Goal: Check status: Check status

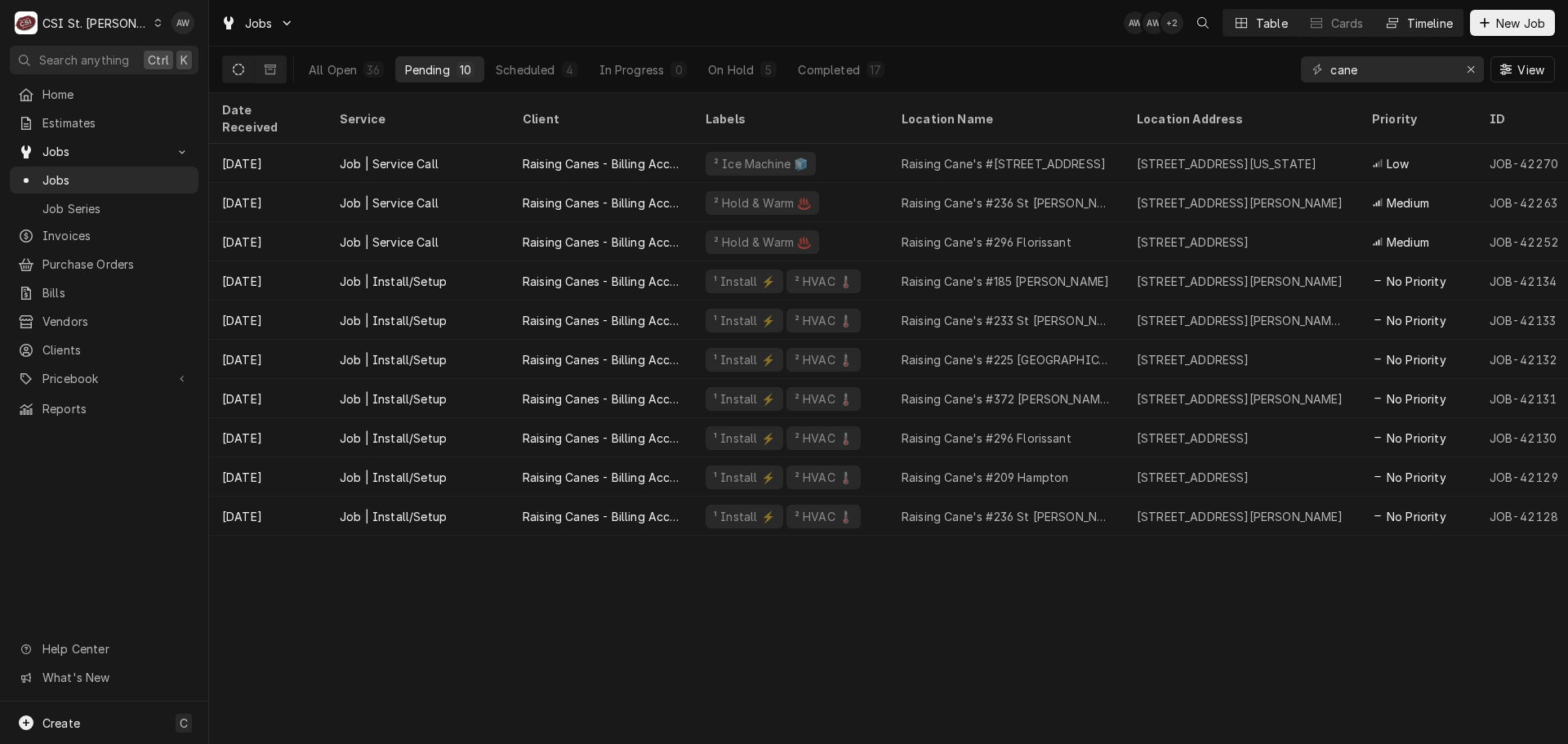
click at [1398, 29] on div "Dynamic Content Wrapper" at bounding box center [1392, 22] width 16 height 16
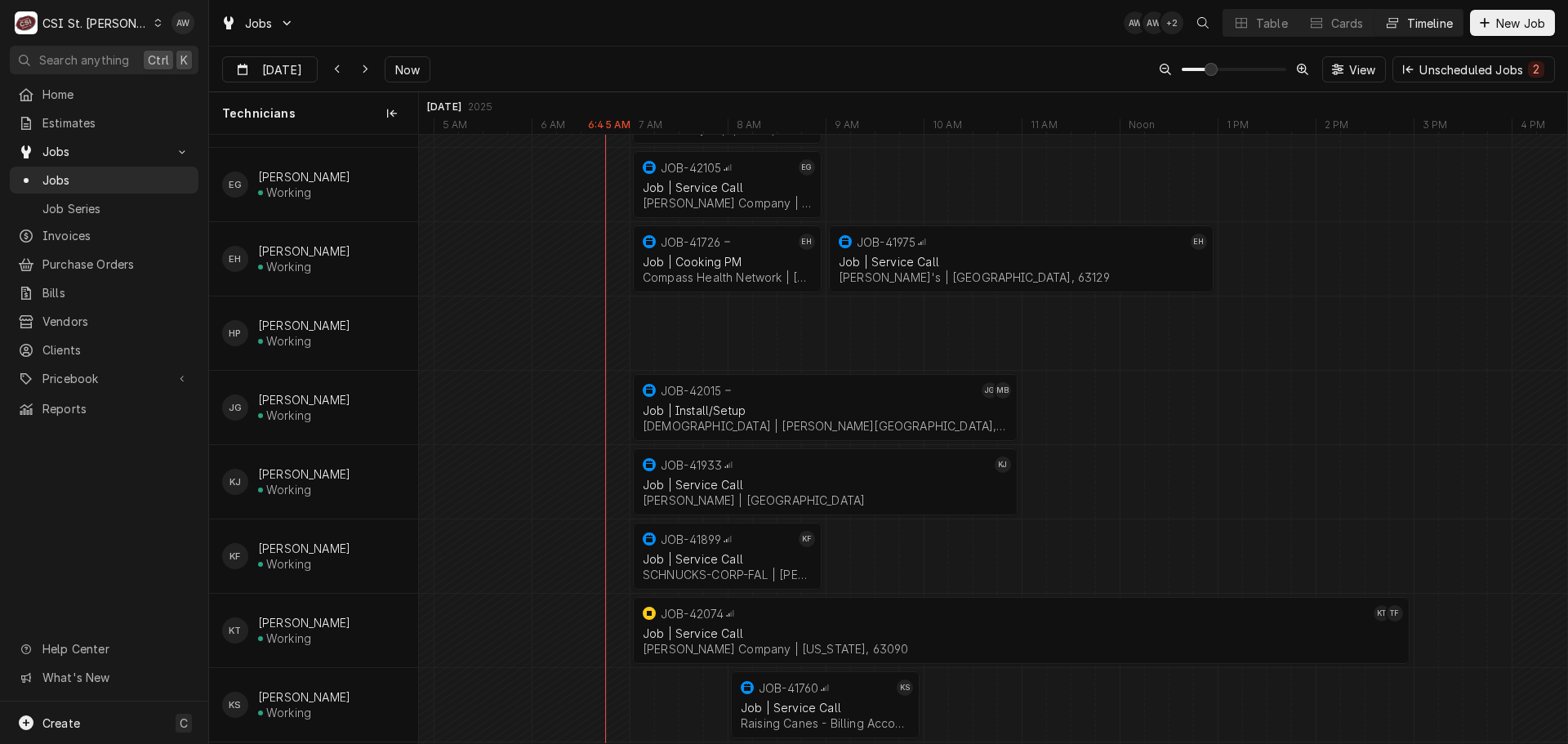
scroll to position [491, 0]
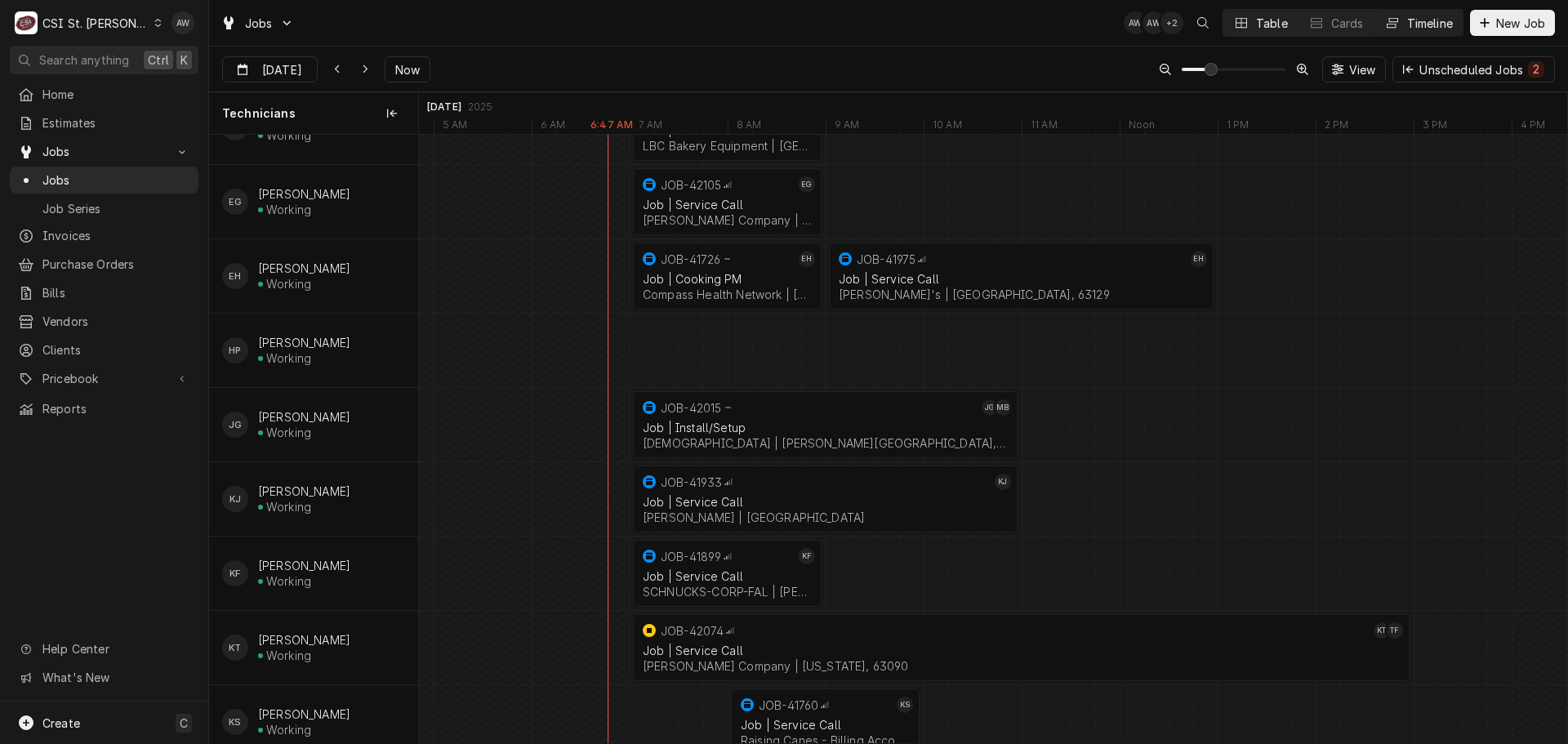
click at [1266, 34] on button "Table" at bounding box center [1260, 22] width 74 height 26
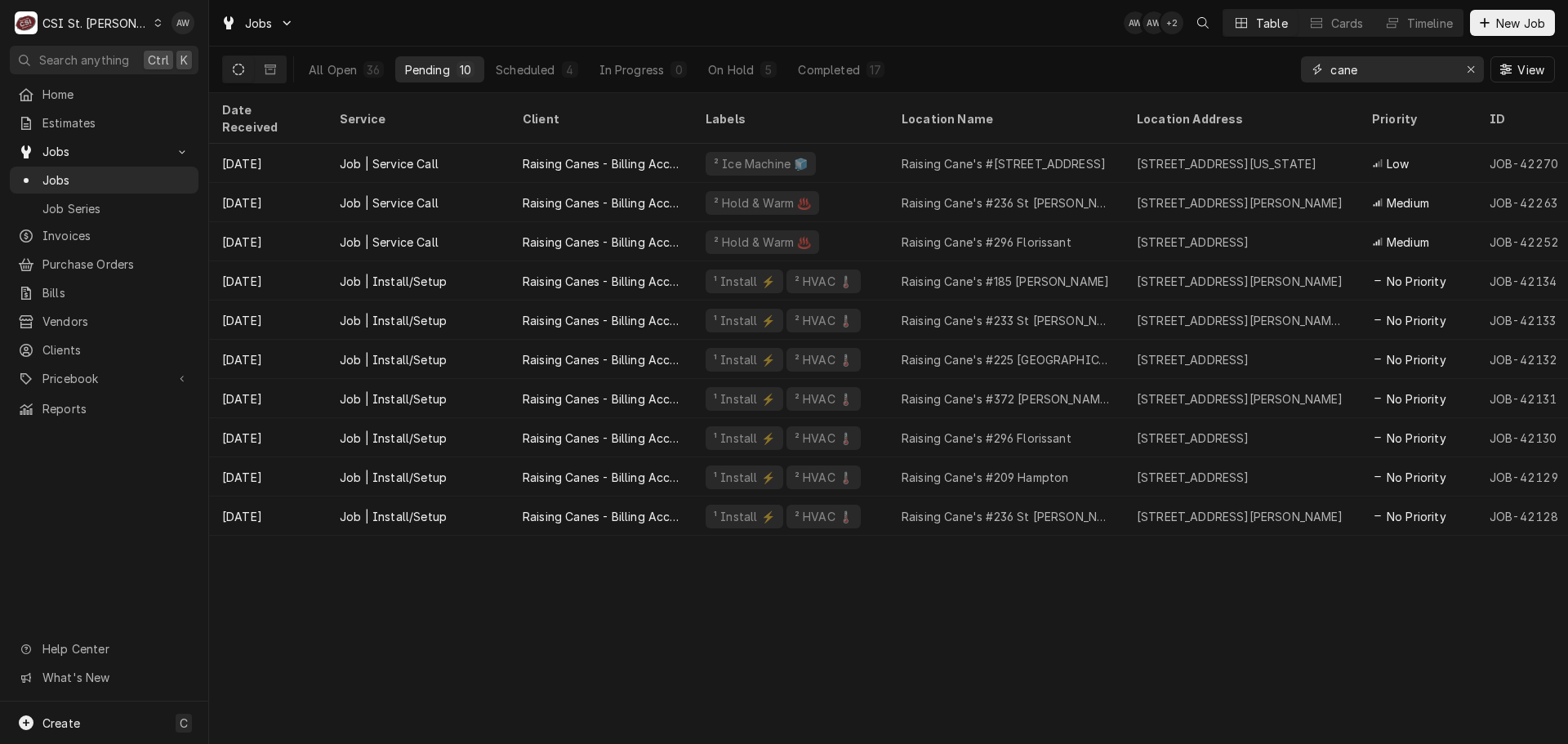
click at [1289, 69] on div "All Open 36 Pending 10 Scheduled 4 In Progress 0 On Hold 5 Completed 17 cane Vi…" at bounding box center [889, 69] width 1333 height 45
type input "e"
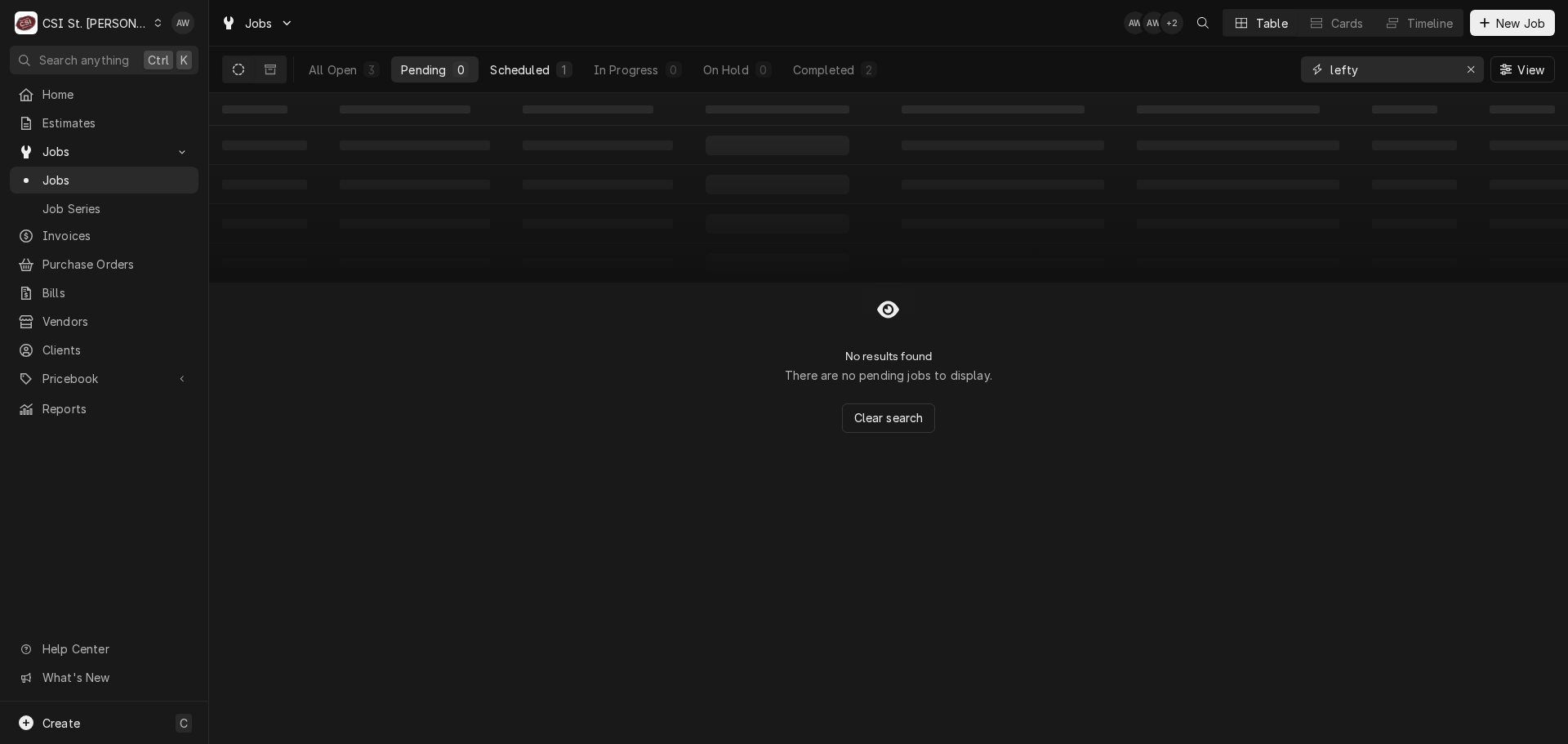
type input "lefty"
click at [533, 70] on div "Scheduled" at bounding box center [519, 70] width 59 height 17
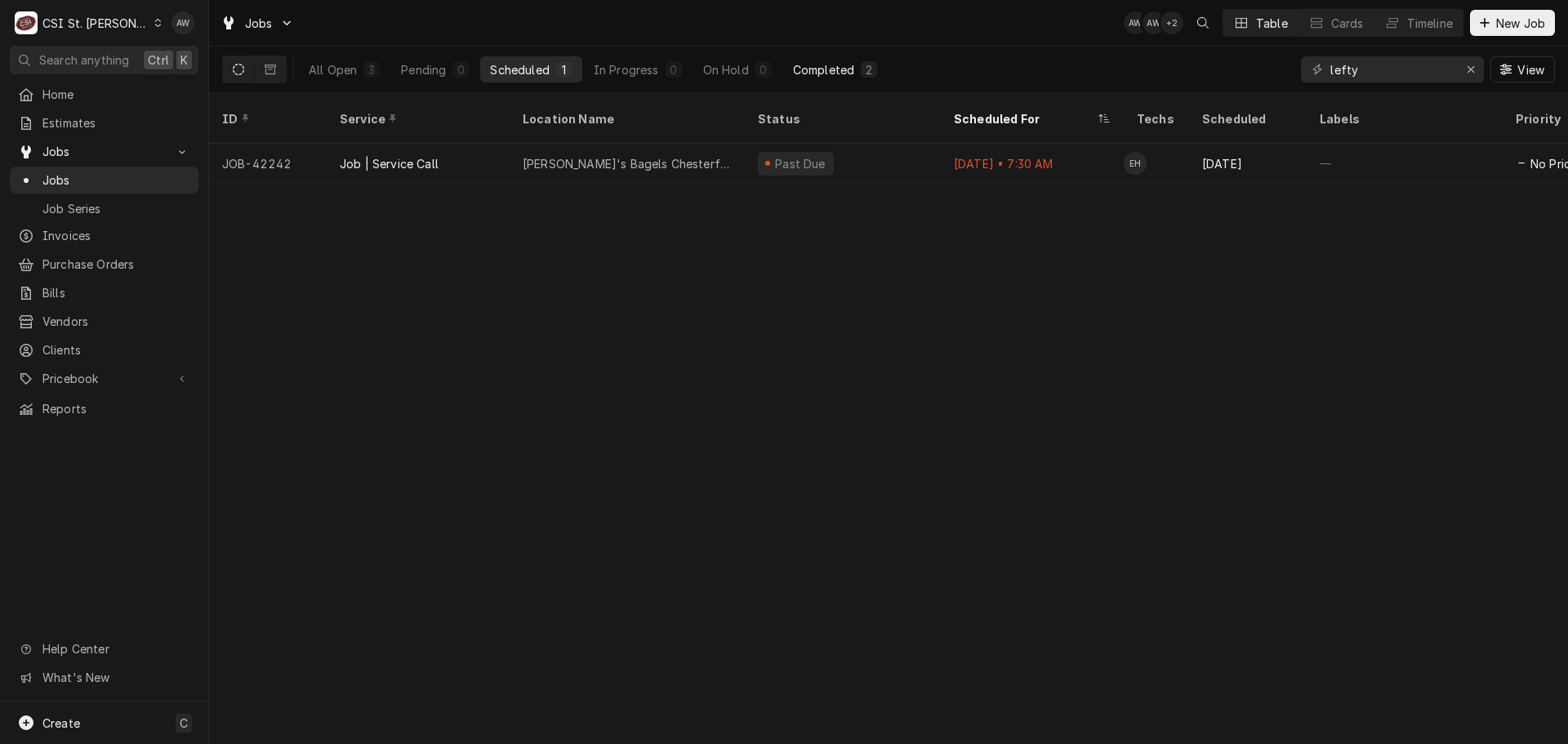
click at [793, 71] on div "Completed" at bounding box center [823, 70] width 61 height 17
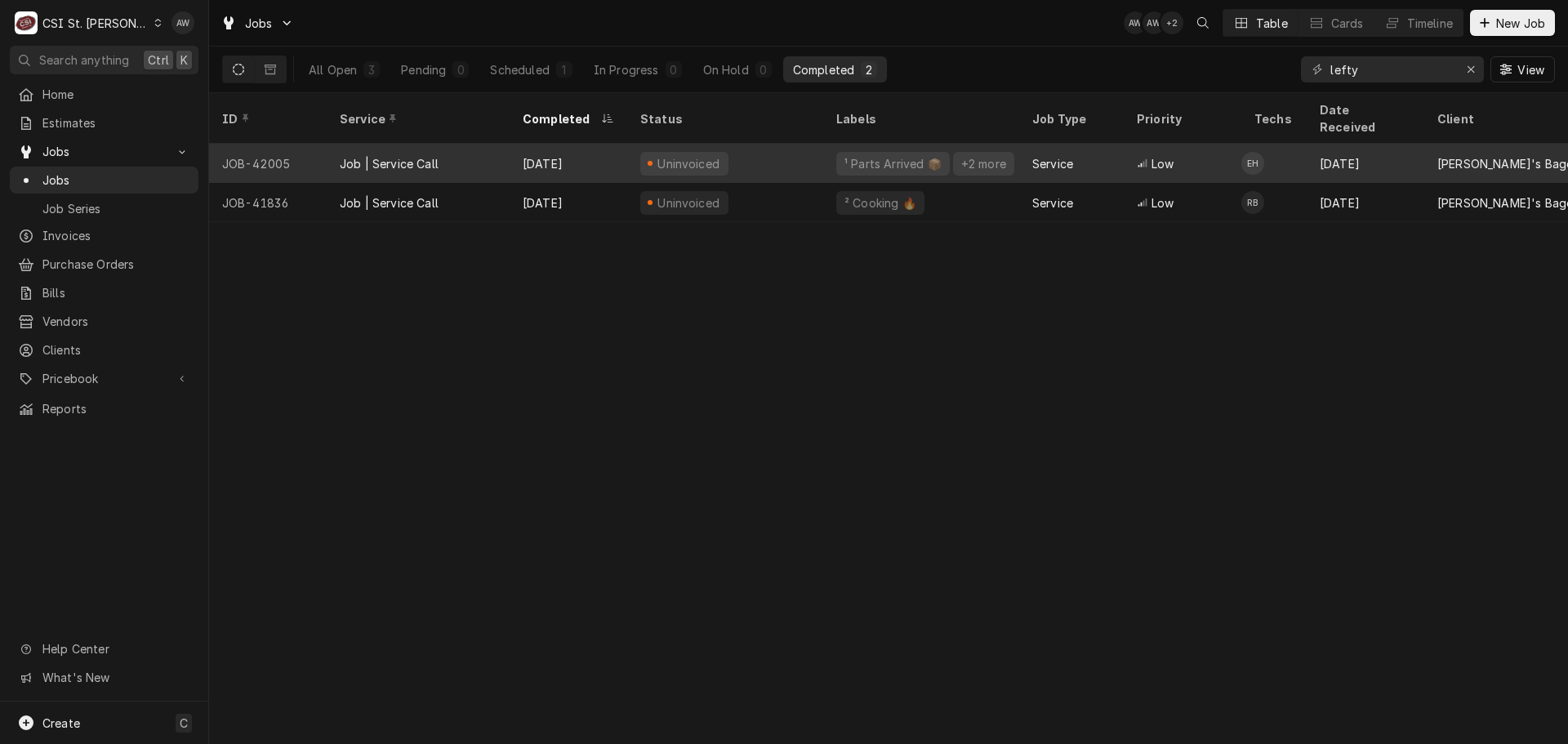
click at [733, 144] on div "Uninvoiced" at bounding box center [725, 164] width 196 height 40
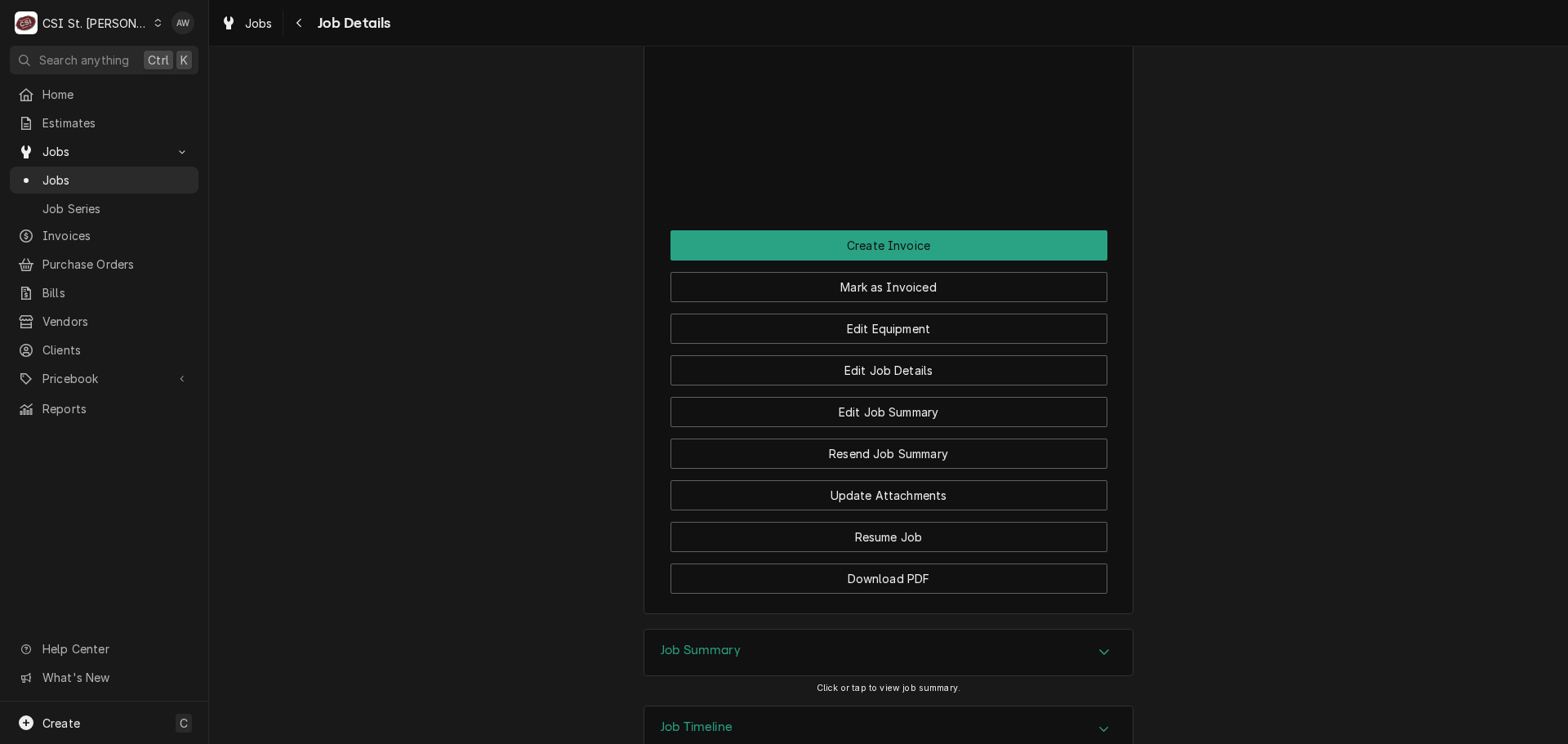
scroll to position [2435, 0]
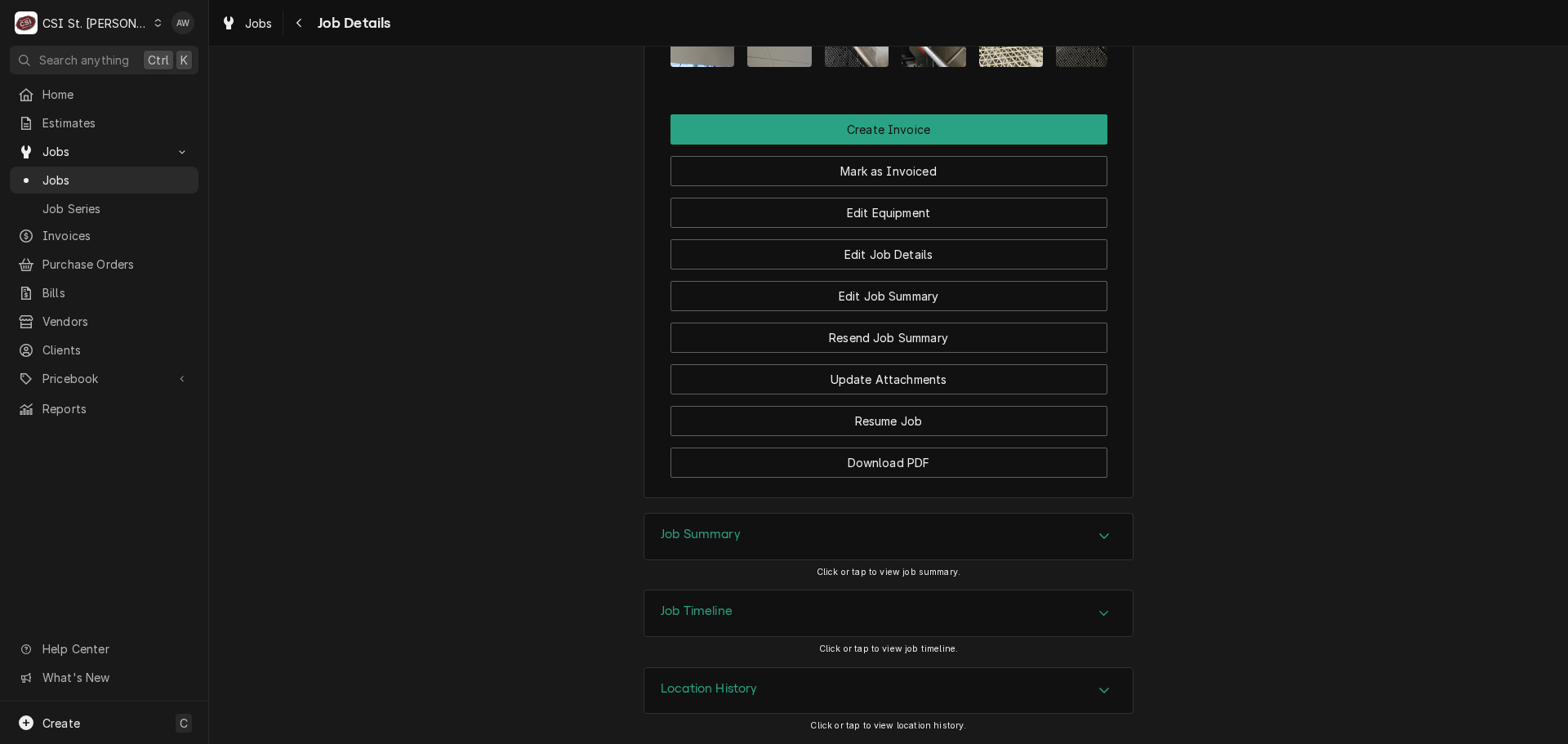
click at [870, 526] on div "Job Summary" at bounding box center [888, 536] width 488 height 45
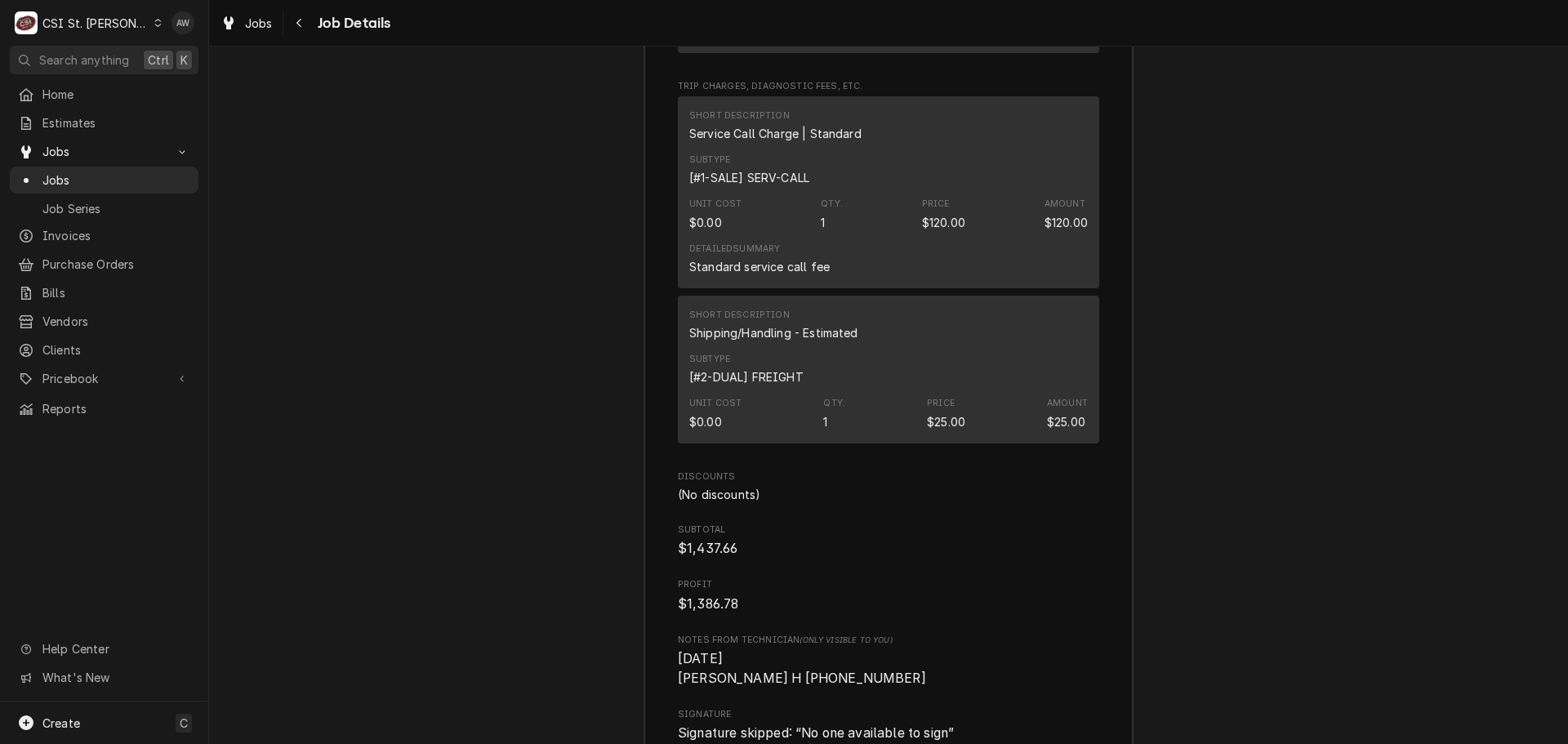
scroll to position [5371, 0]
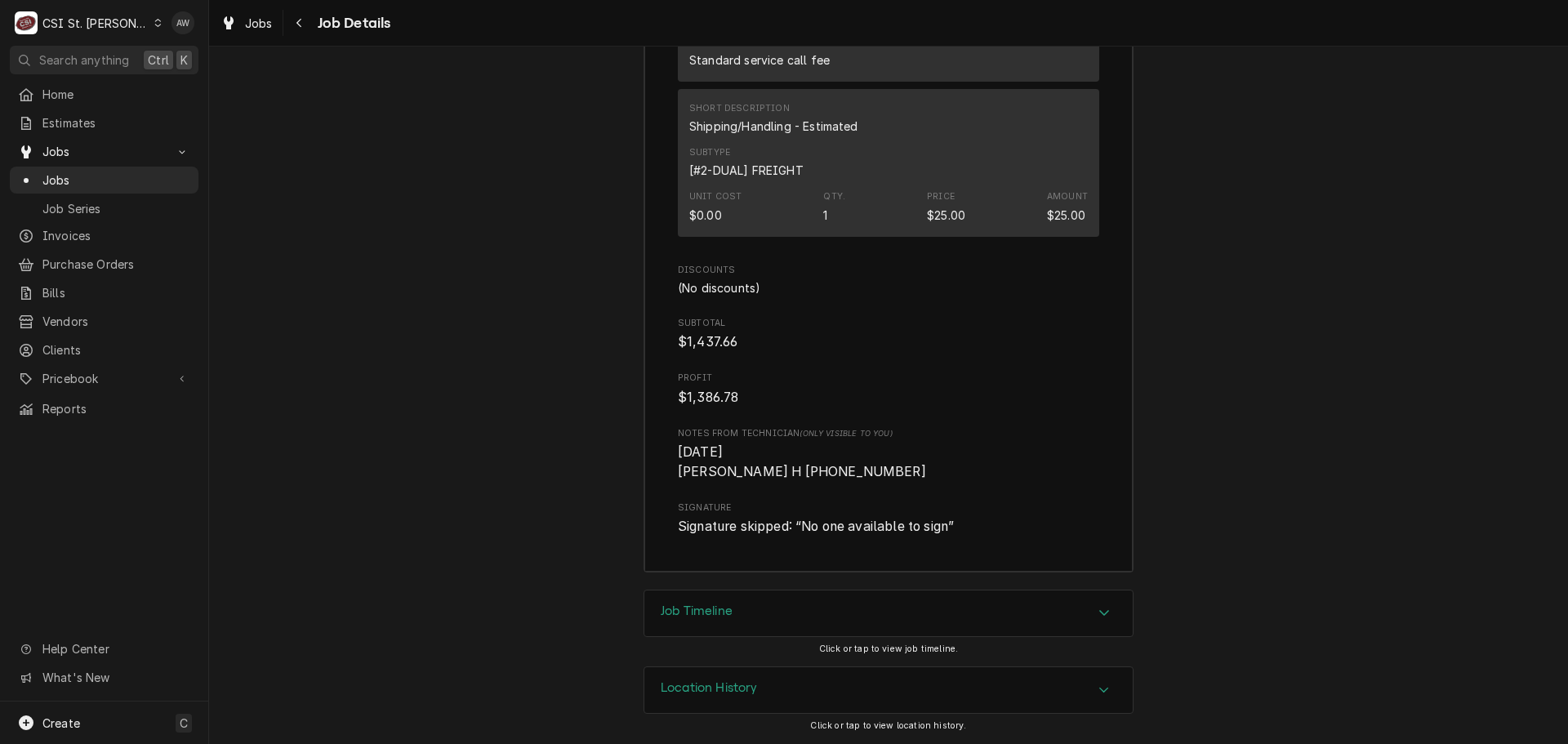
click at [793, 635] on div "Job Timeline" at bounding box center [888, 613] width 488 height 45
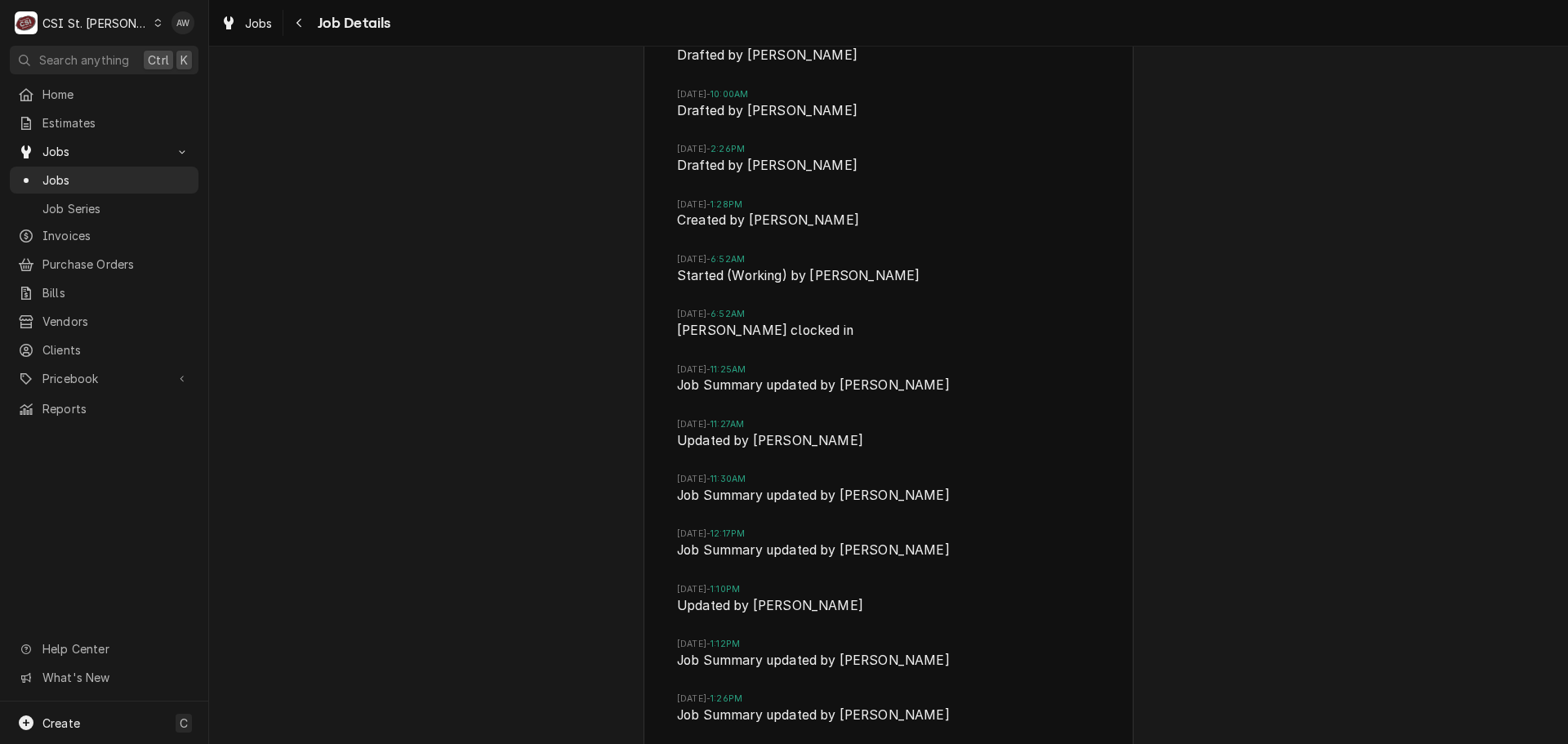
scroll to position [6236, 0]
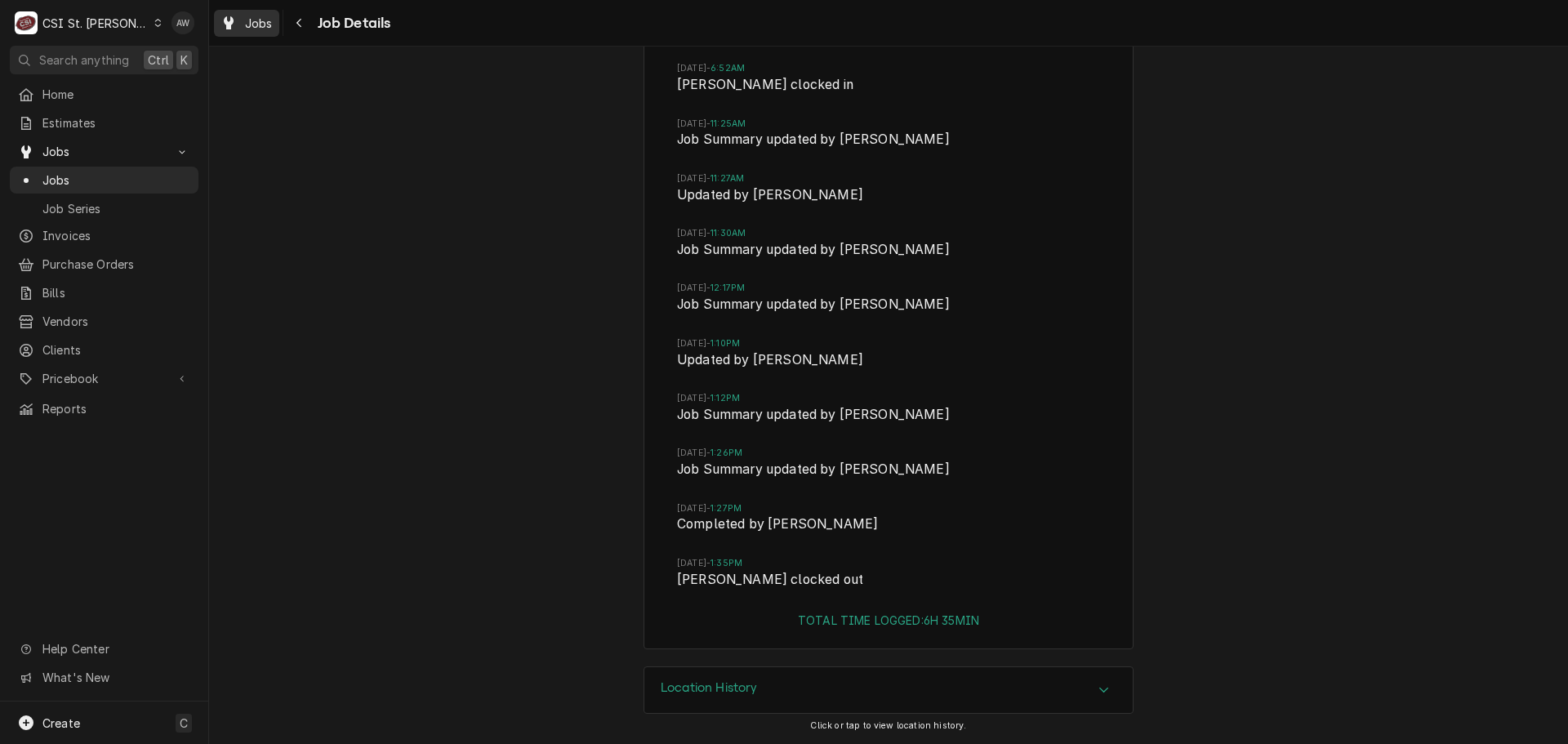
click at [240, 27] on div "Jobs" at bounding box center [247, 23] width 59 height 20
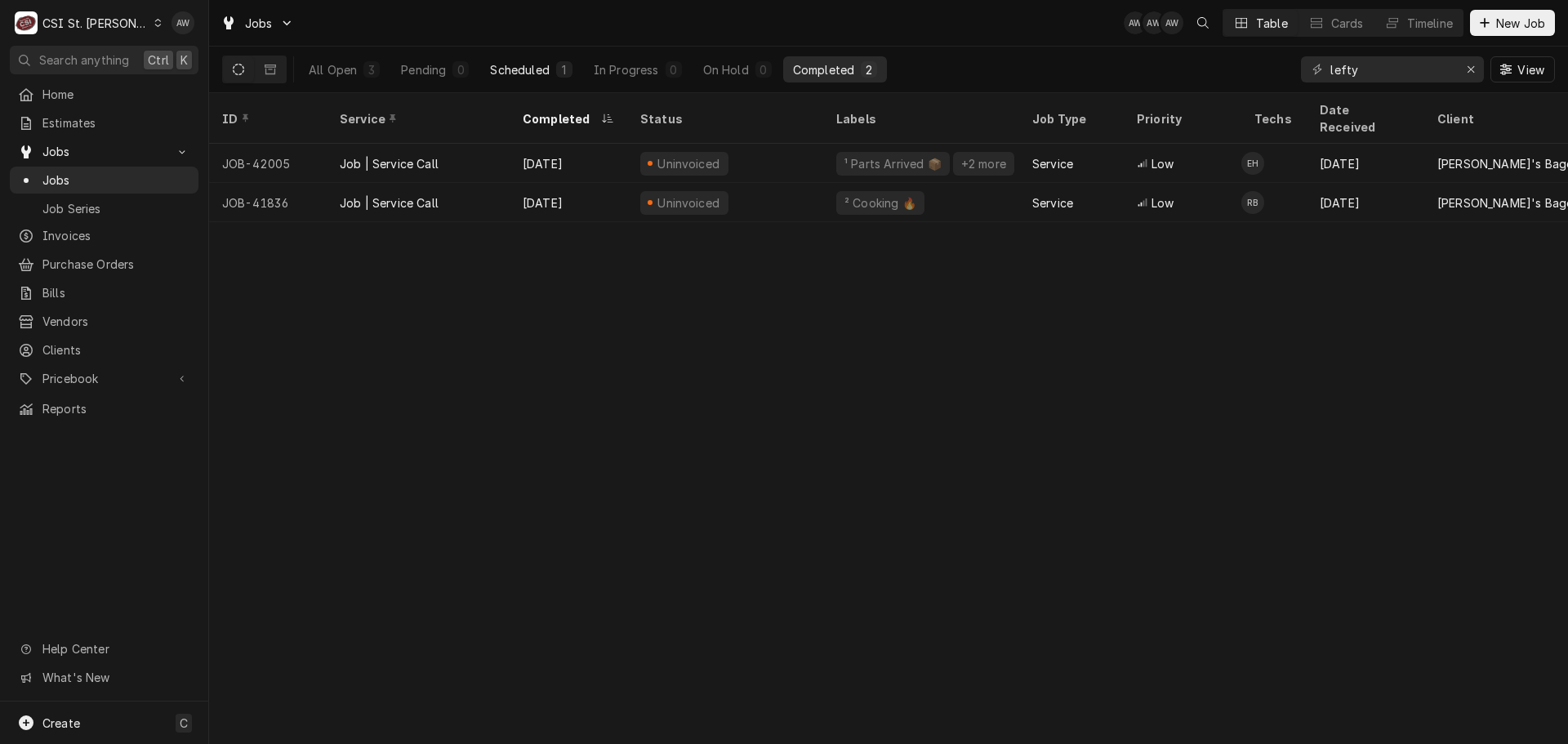
click at [543, 68] on div "Scheduled" at bounding box center [519, 70] width 59 height 17
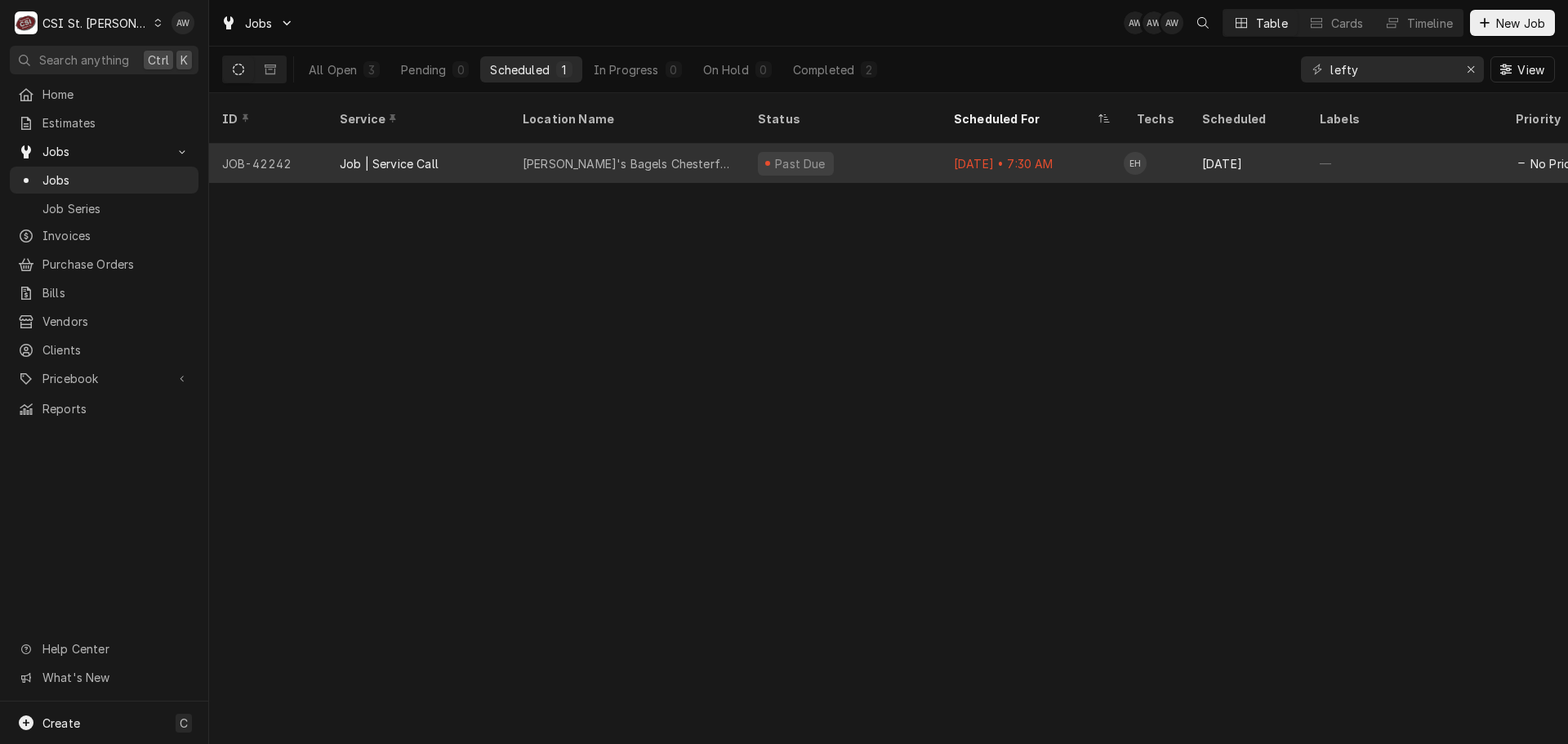
click at [709, 144] on div "Lefty's Bagels Chesterfield" at bounding box center [627, 164] width 235 height 40
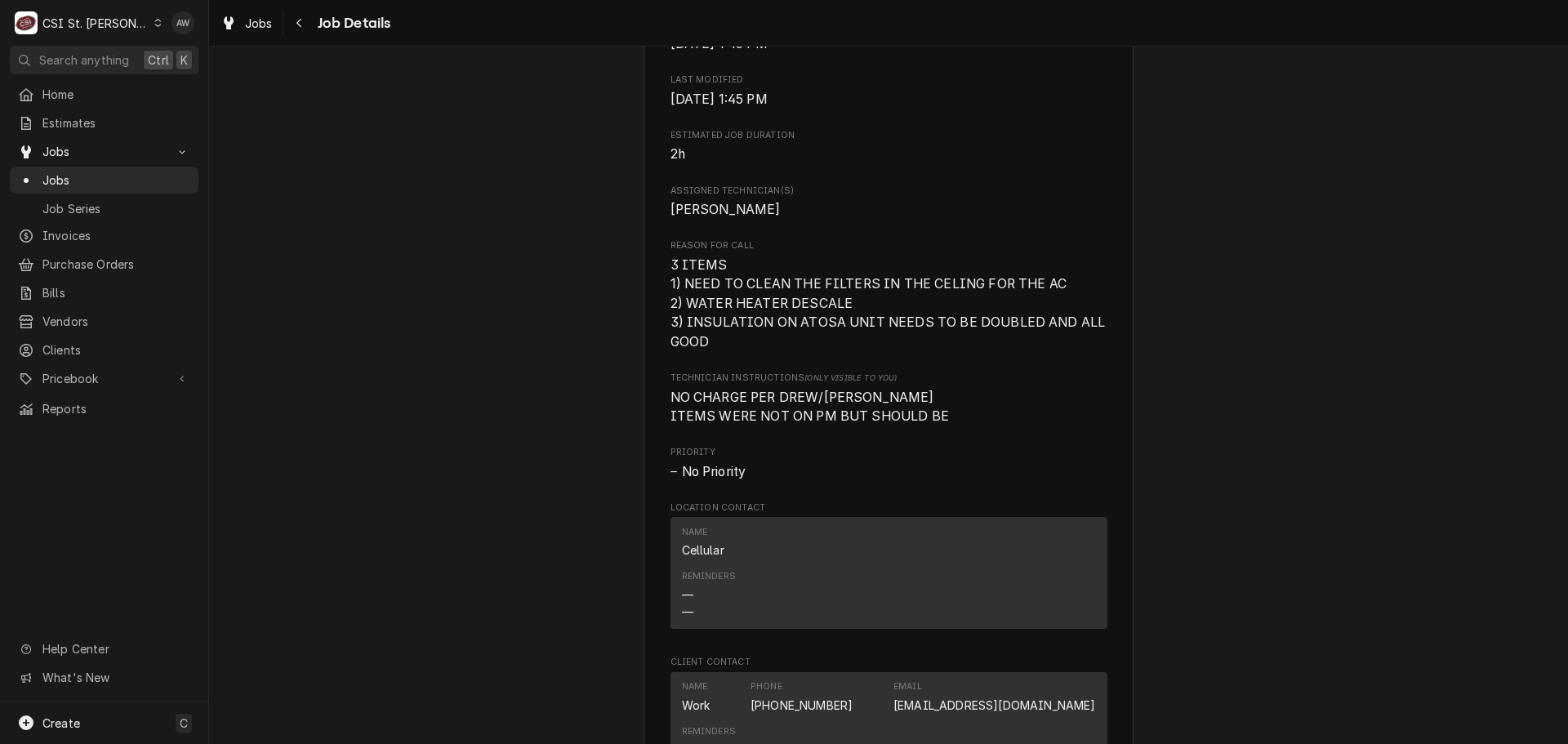
scroll to position [929, 0]
click at [242, 17] on div "Jobs" at bounding box center [247, 23] width 59 height 20
